Goal: Information Seeking & Learning: Learn about a topic

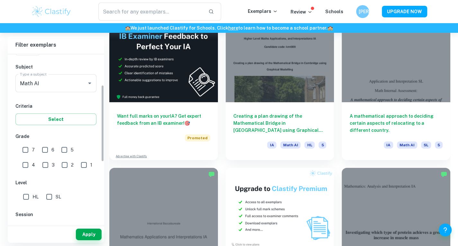
scroll to position [68, 0]
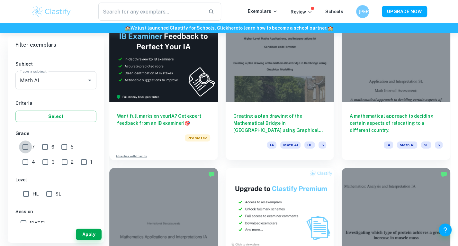
click at [25, 149] on input "7" at bounding box center [25, 146] width 13 height 13
checkbox input "true"
click at [53, 149] on span "6" at bounding box center [52, 146] width 3 height 7
click at [51, 149] on input "6" at bounding box center [45, 146] width 13 height 13
checkbox input "true"
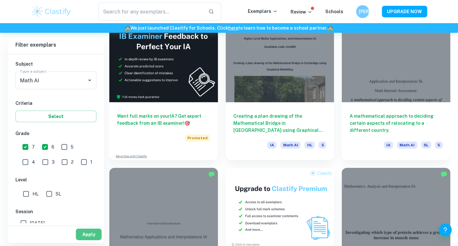
click at [92, 233] on button "Apply" at bounding box center [89, 234] width 26 height 12
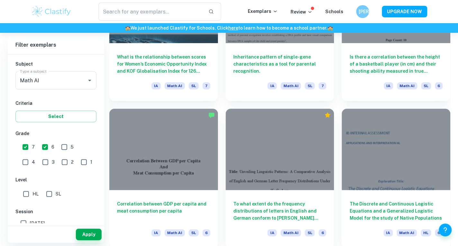
scroll to position [1429, 0]
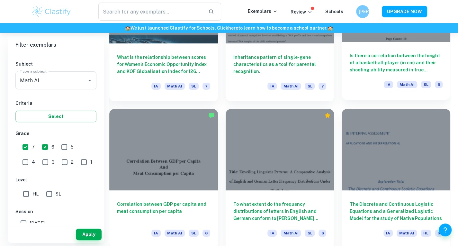
click at [363, 76] on div "Is there a correlation between the height of a basketball player (in cm) and th…" at bounding box center [395, 71] width 109 height 58
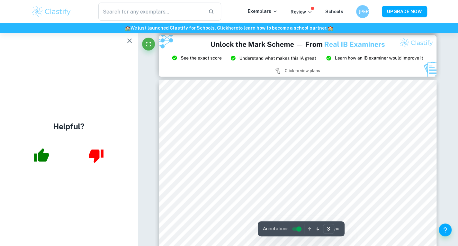
scroll to position [907, 0]
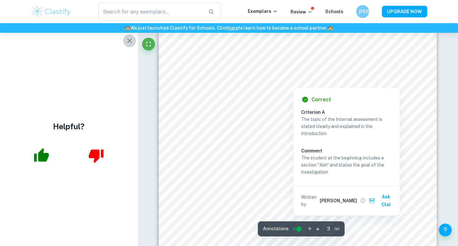
click at [130, 41] on icon "button" at bounding box center [130, 41] width 8 height 8
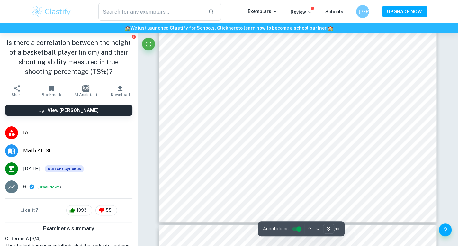
scroll to position [1090, 0]
type input "4"
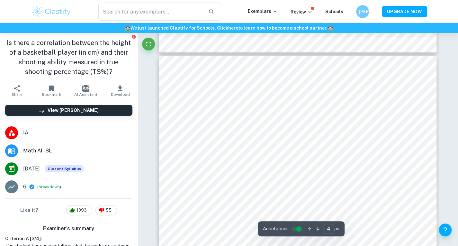
scroll to position [1260, 0]
